Goal: Task Accomplishment & Management: Use online tool/utility

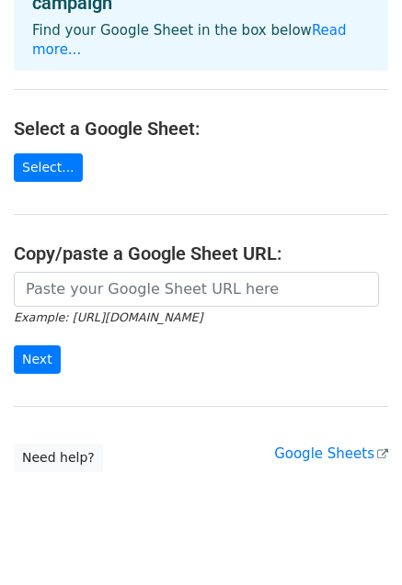
scroll to position [151, 0]
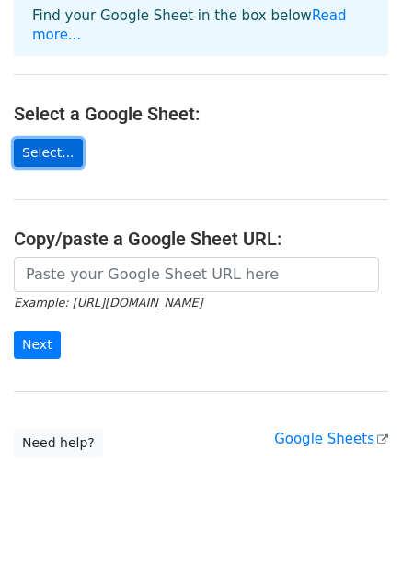
click at [55, 139] on link "Select..." at bounding box center [48, 153] width 69 height 28
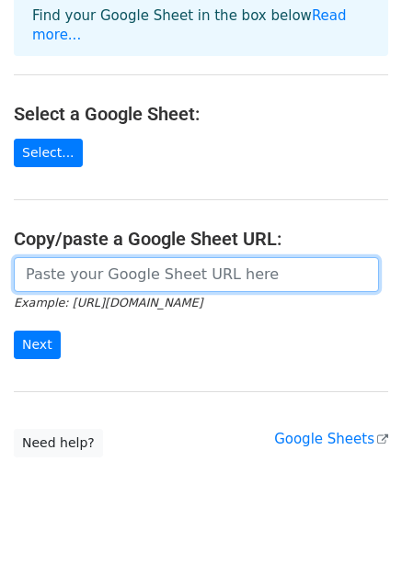
click at [125, 257] on input "url" at bounding box center [196, 274] width 365 height 35
paste input "https://docs.google.com/spreadsheets/d/1i0ZIrZ12nRN_WPbjv3B-dJzFuuq6Rm7Mx8gzy8B…"
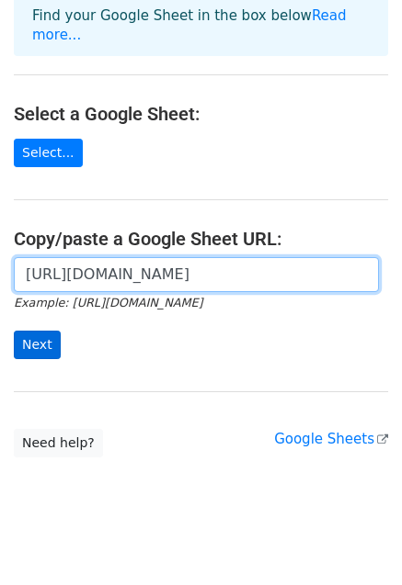
type input "https://docs.google.com/spreadsheets/d/1i0ZIrZ12nRN_WPbjv3B-dJzFuuq6Rm7Mx8gzy8B…"
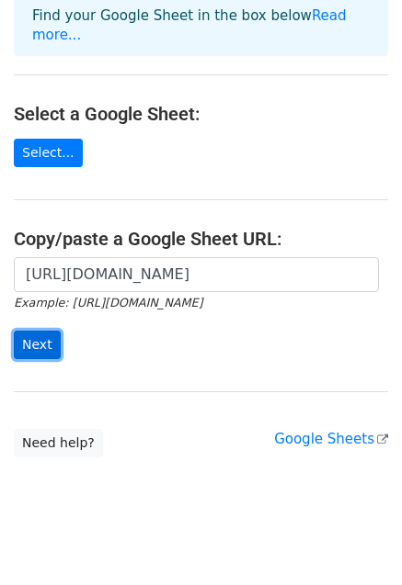
click at [42, 331] on input "Next" at bounding box center [37, 345] width 47 height 28
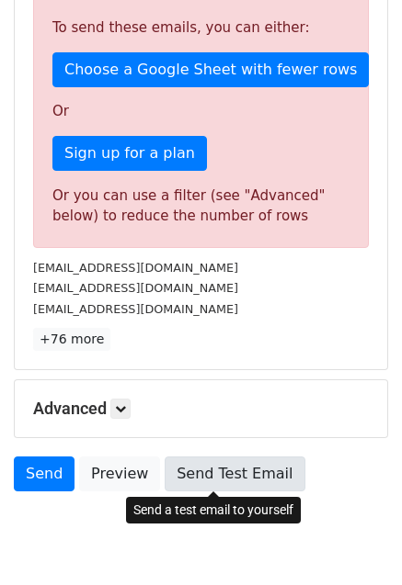
scroll to position [469, 0]
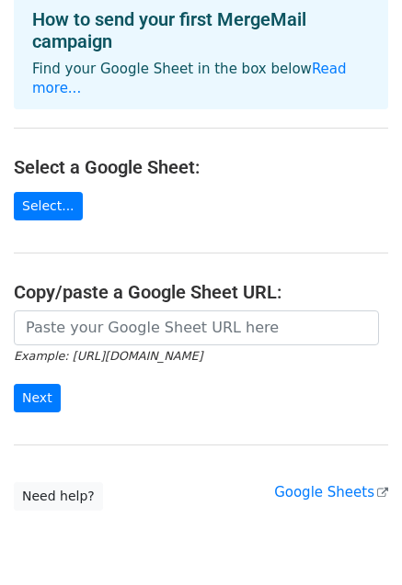
scroll to position [151, 0]
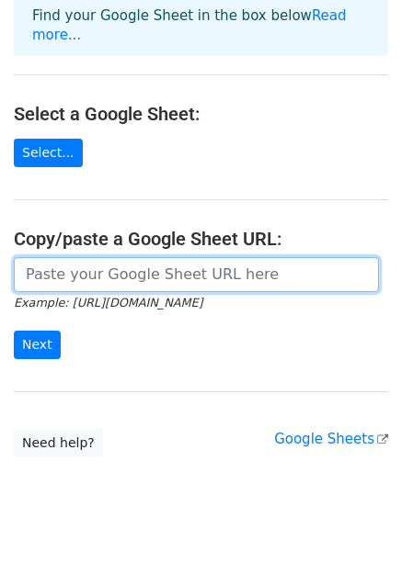
click at [117, 259] on input "url" at bounding box center [196, 274] width 365 height 35
paste input "https://docs.google.com/spreadsheets/d/1i0ZIrZ12nRN_WPbjv3B-dJzFuuq6Rm7Mx8gzy8B…"
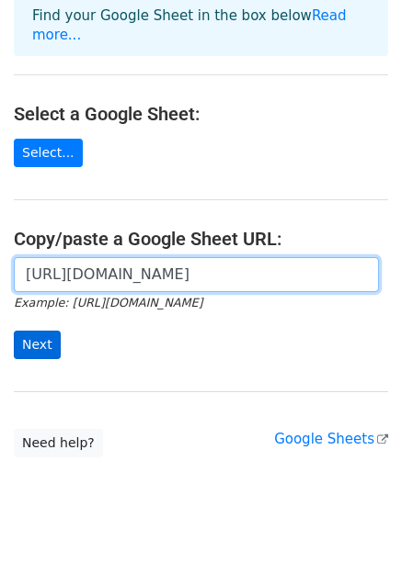
type input "https://docs.google.com/spreadsheets/d/1i0ZIrZ12nRN_WPbjv3B-dJzFuuq6Rm7Mx8gzy8B…"
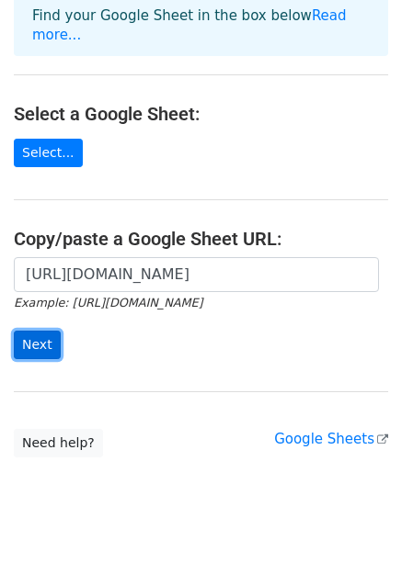
click at [46, 331] on input "Next" at bounding box center [37, 345] width 47 height 28
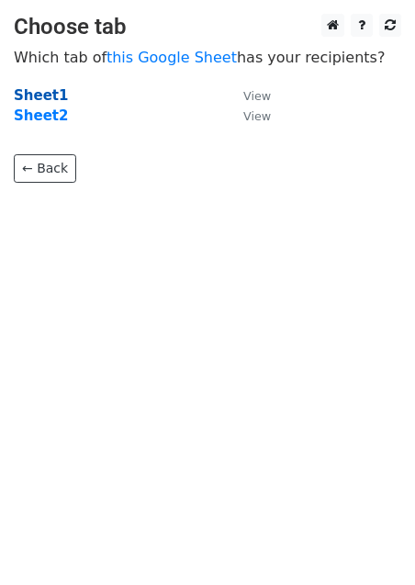
click at [41, 96] on strong "Sheet1" at bounding box center [41, 95] width 54 height 17
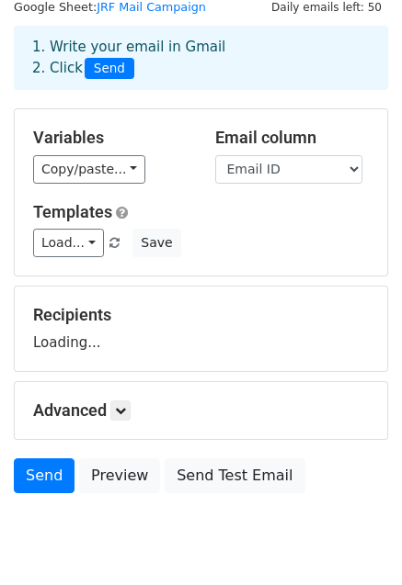
scroll to position [128, 0]
